Goal: Task Accomplishment & Management: Manage account settings

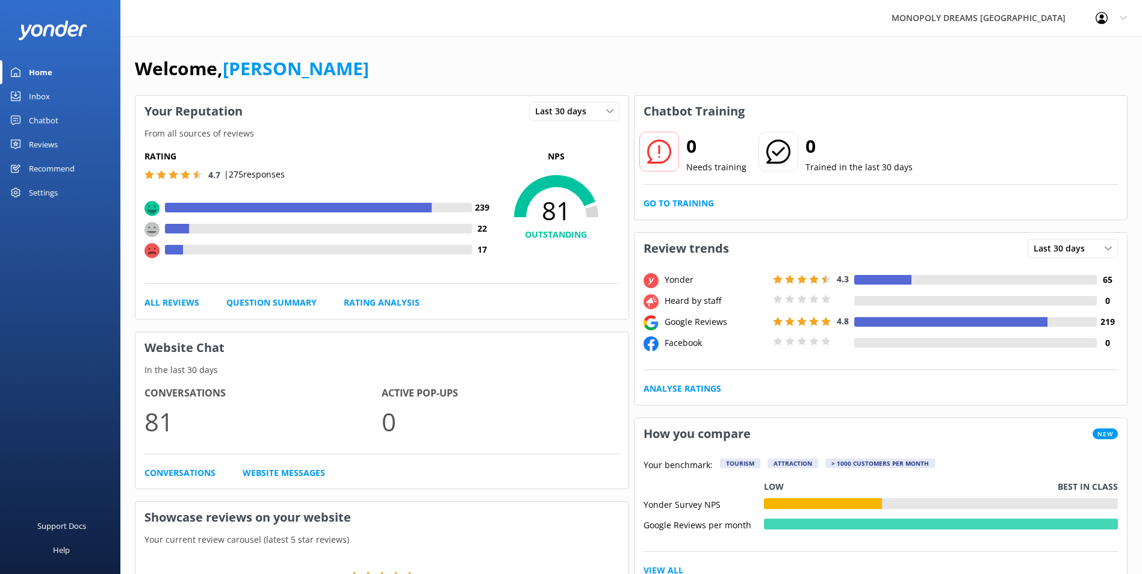
click at [48, 94] on div "Inbox" at bounding box center [39, 96] width 21 height 24
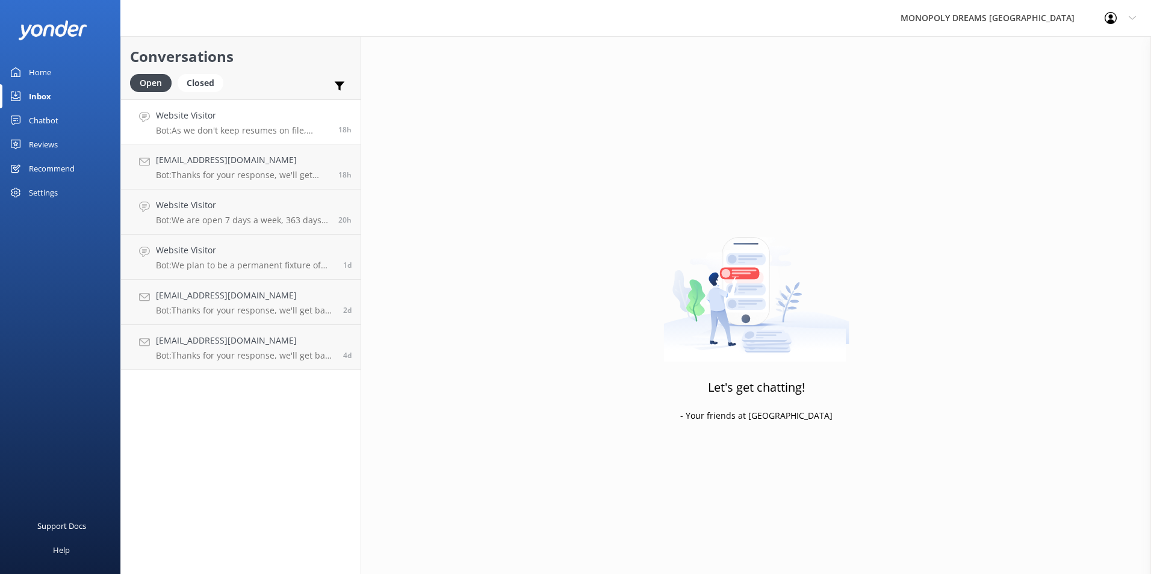
click at [256, 128] on p "Bot: As we don't keep resumes on file, please check our website for the latest …" at bounding box center [242, 130] width 173 height 11
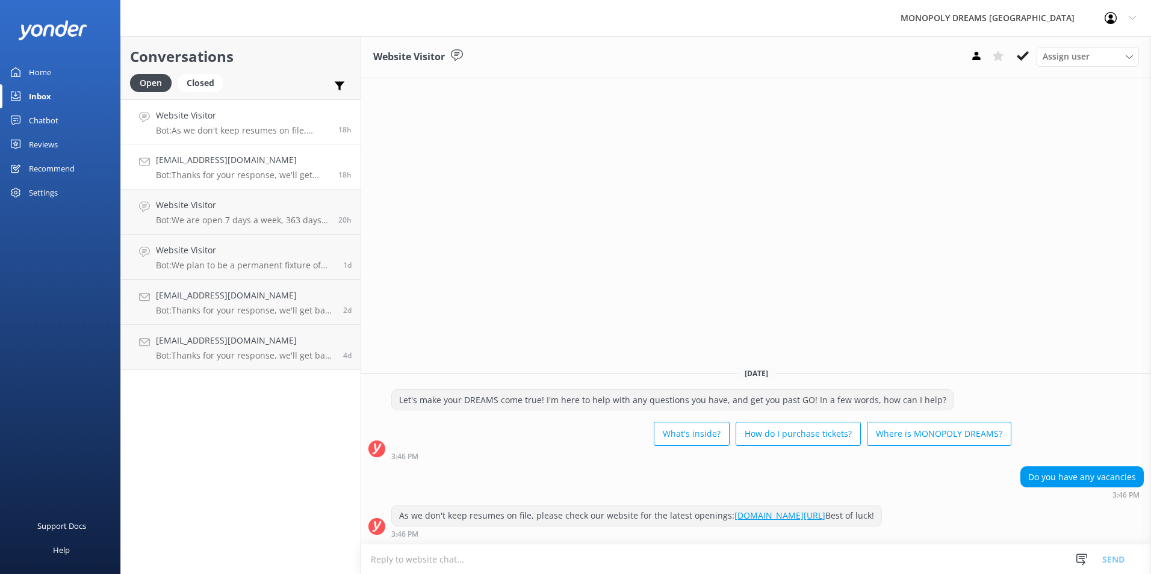
click at [277, 169] on div "office@stpeterahc.catholic.edu.au Bot: Thanks for your response, we'll get back…" at bounding box center [242, 166] width 173 height 26
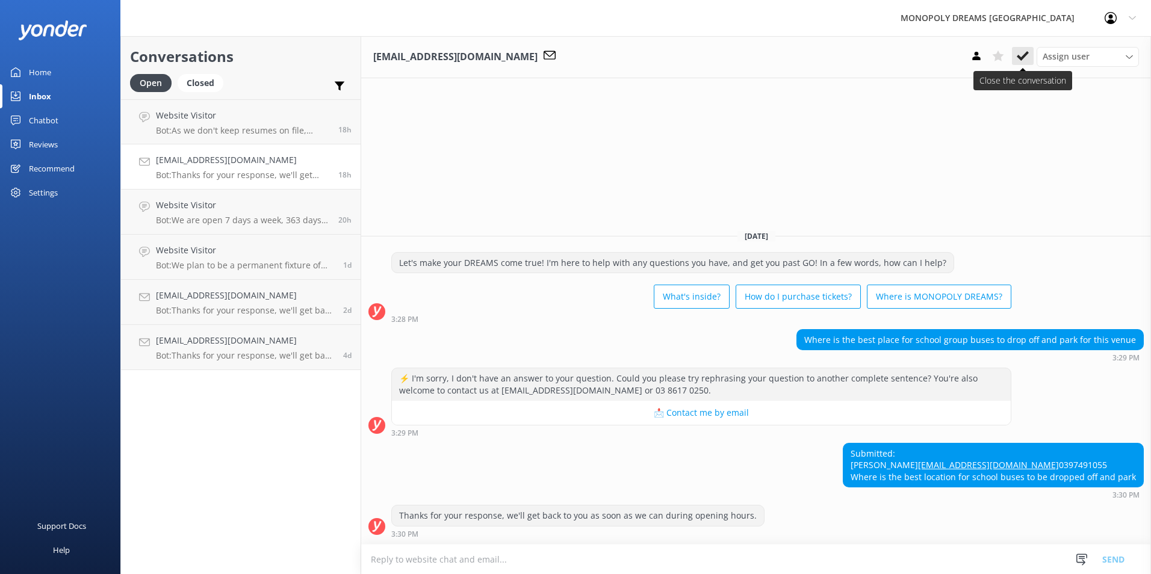
click at [1023, 55] on icon at bounding box center [1023, 56] width 12 height 12
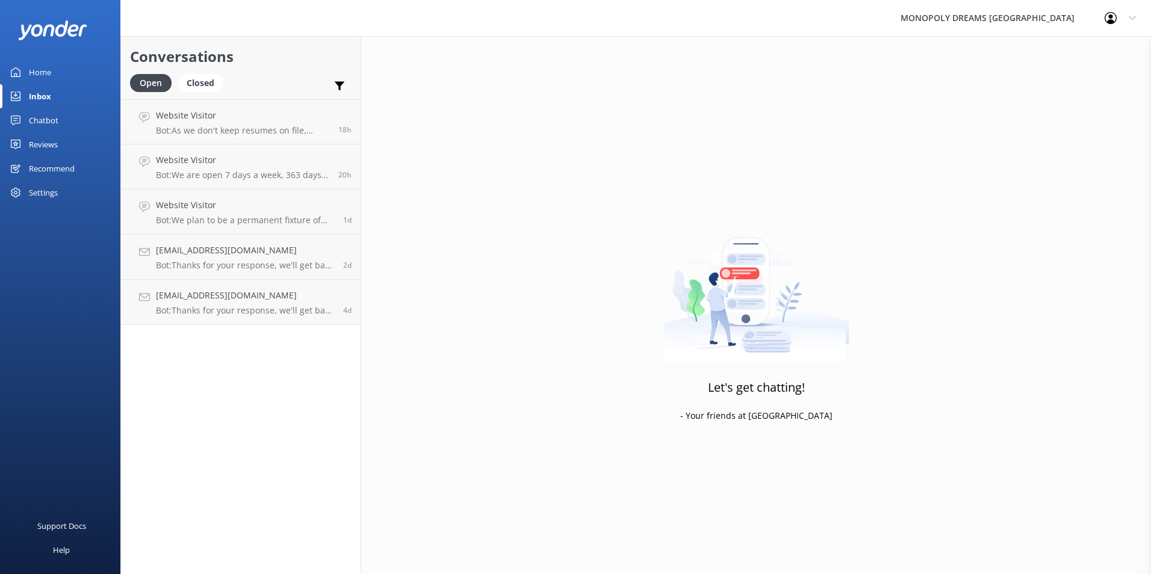
click at [59, 69] on link "Home" at bounding box center [60, 72] width 120 height 24
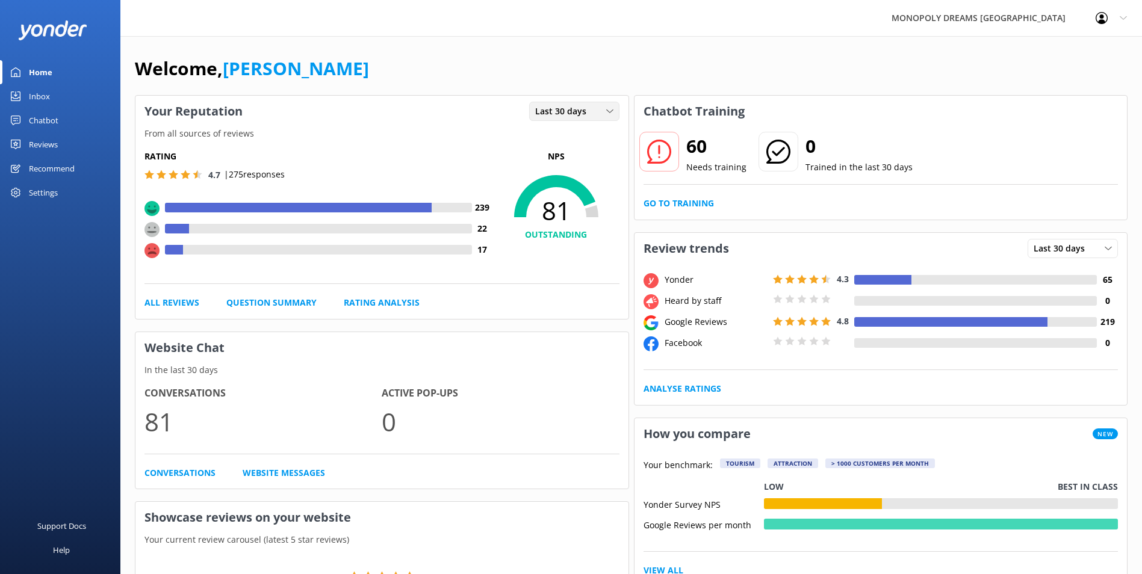
click at [586, 105] on span "Last 30 days" at bounding box center [564, 111] width 58 height 13
click at [582, 135] on link "Last 7 days" at bounding box center [583, 136] width 107 height 24
